Goal: Task Accomplishment & Management: Manage account settings

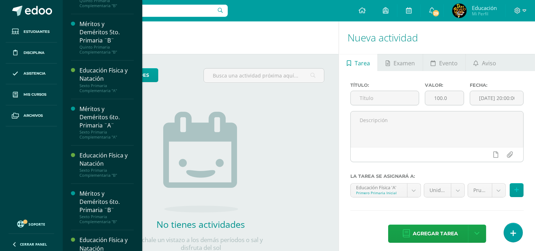
scroll to position [766, 0]
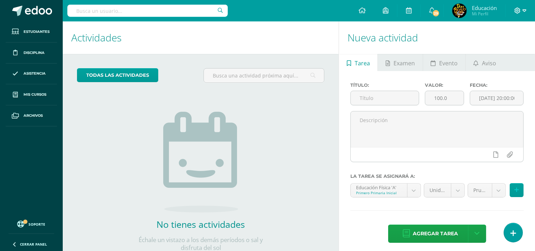
click at [517, 12] on icon at bounding box center [518, 10] width 6 height 6
click at [508, 49] on span "Cerrar sesión" at bounding box center [502, 48] width 32 height 7
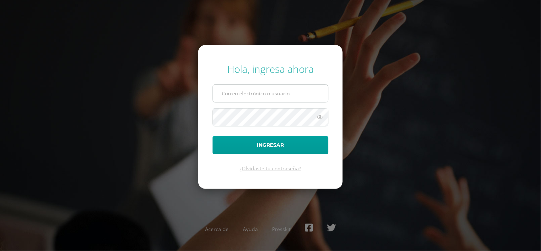
type input "[EMAIL_ADDRESS][DOMAIN_NAME]"
click at [312, 93] on input "[EMAIL_ADDRESS][DOMAIN_NAME]" at bounding box center [270, 93] width 115 height 17
drag, startPoint x: 309, startPoint y: 94, endPoint x: 178, endPoint y: 154, distance: 143.8
click at [178, 140] on div "Hola, ingresa ahora erick_arredondo@donbosco.edu.gt Ingresar ¿Olvidaste tu cont…" at bounding box center [271, 125] width 460 height 138
click at [367, 59] on div "Hola, ingresa ahora Ingresar ¿Olvidaste tu contraseña? Acerca de Ayuda Presskit" at bounding box center [271, 125] width 460 height 138
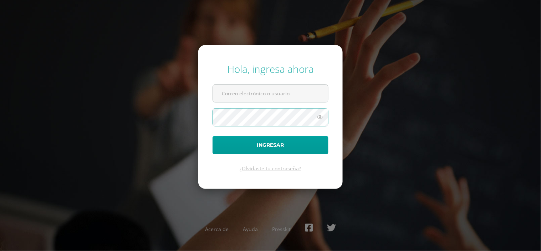
click at [177, 147] on div "Hola, ingresa ahora Ingresar ¿Olvidaste tu contraseña? Acerca de Ayuda Presskit" at bounding box center [271, 125] width 460 height 138
click at [247, 96] on input "text" at bounding box center [270, 93] width 115 height 17
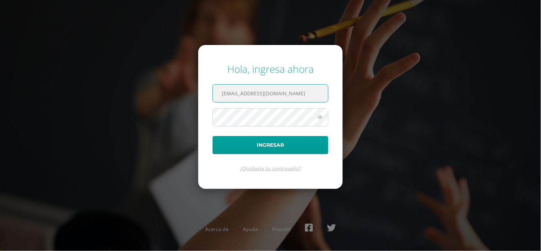
type input "paulo_mazariegos@donbosco.edu.gt"
click at [320, 118] on icon at bounding box center [319, 117] width 9 height 9
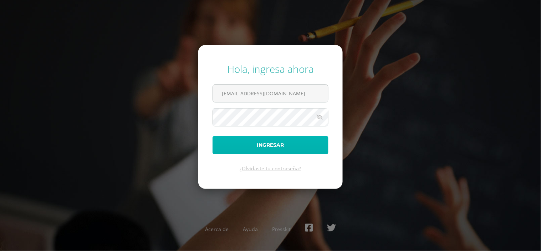
click at [255, 145] on button "Ingresar" at bounding box center [271, 145] width 116 height 18
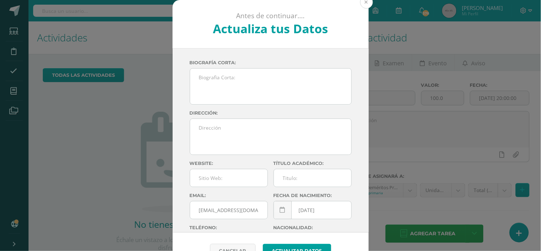
click at [362, 2] on button at bounding box center [366, 2] width 13 height 13
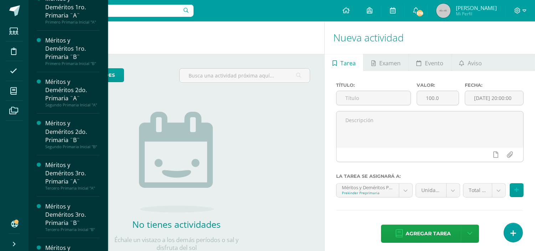
scroll to position [158, 0]
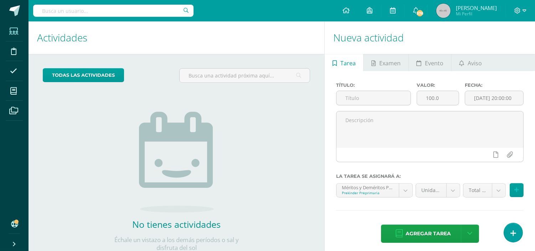
click at [15, 33] on icon at bounding box center [13, 31] width 9 height 7
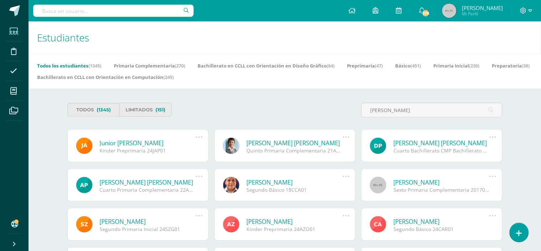
type input "pacajo"
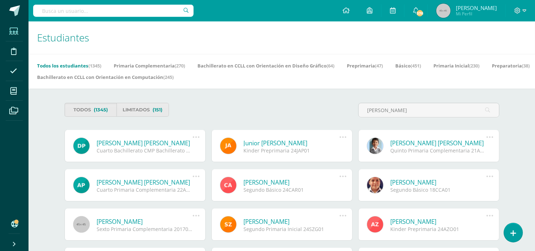
click at [158, 147] on link "Diego José Rene Pacajó Girón" at bounding box center [145, 143] width 96 height 8
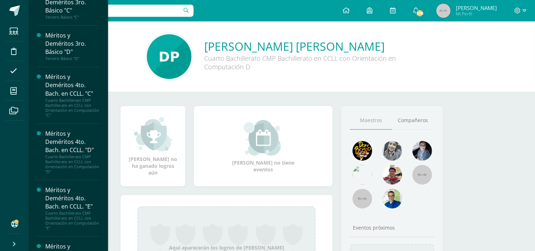
scroll to position [1386, 0]
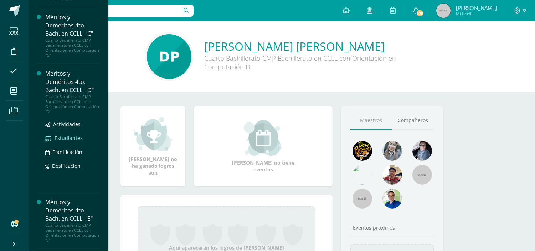
click at [70, 141] on span "Estudiantes" at bounding box center [69, 137] width 28 height 7
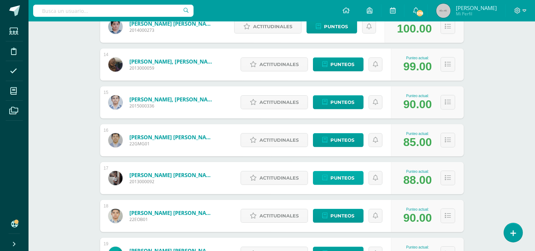
scroll to position [699, 0]
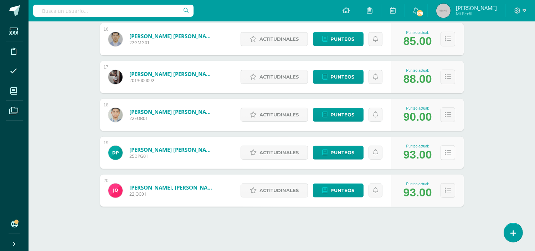
click at [450, 155] on button at bounding box center [448, 152] width 15 height 15
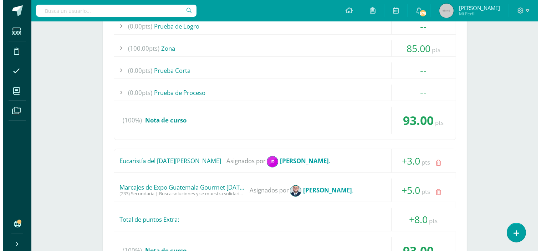
scroll to position [936, 0]
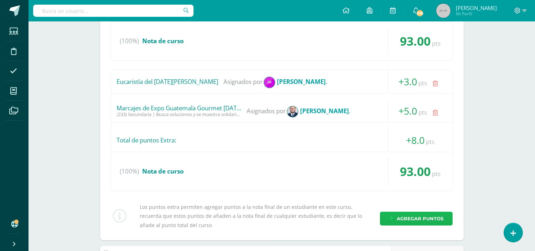
click at [421, 216] on span "Agregar puntos" at bounding box center [420, 218] width 47 height 13
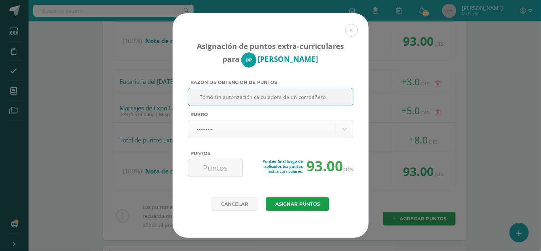
type input "Tomó sin autorización calculadora de un compañero"
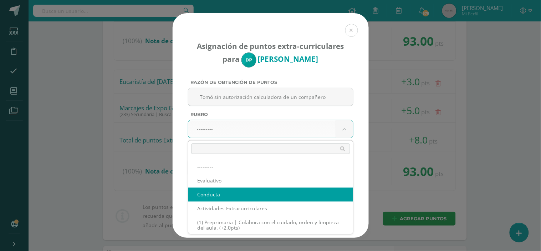
select select "2"
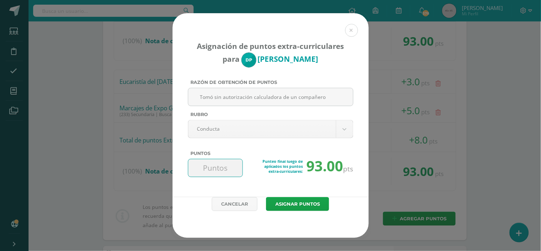
click at [205, 170] on input "Puntos" at bounding box center [215, 167] width 49 height 17
type input "-1"
type input "-20"
click at [308, 205] on button "Asignar puntos" at bounding box center [297, 204] width 63 height 14
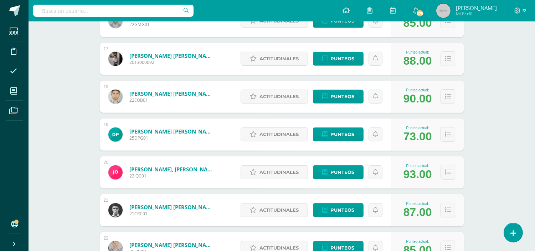
scroll to position [757, 0]
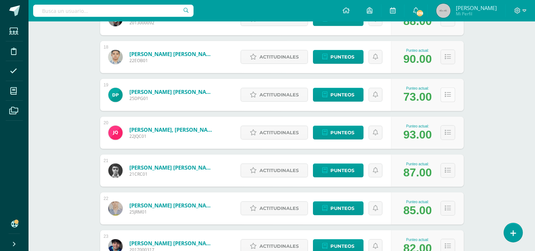
click at [450, 97] on button at bounding box center [448, 94] width 15 height 15
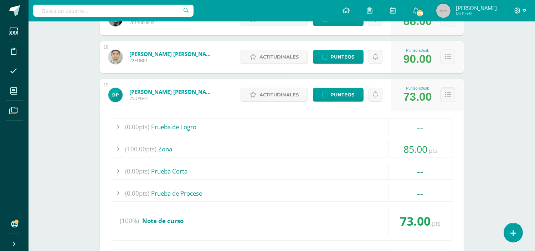
click at [520, 11] on icon at bounding box center [518, 10] width 6 height 6
click at [496, 48] on span "Cerrar sesión" at bounding box center [502, 48] width 32 height 7
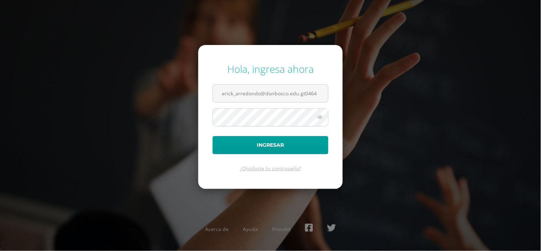
click at [213, 136] on button "Ingresar" at bounding box center [271, 145] width 116 height 18
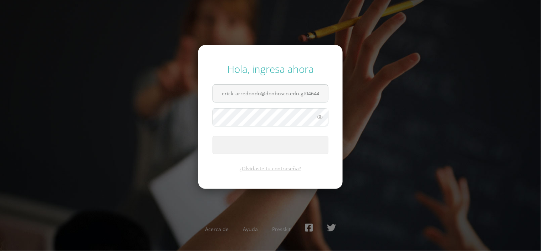
type input "erick_arredondo@donbosco.edu.gt046444"
